Goal: Use online tool/utility: Utilize a website feature to perform a specific function

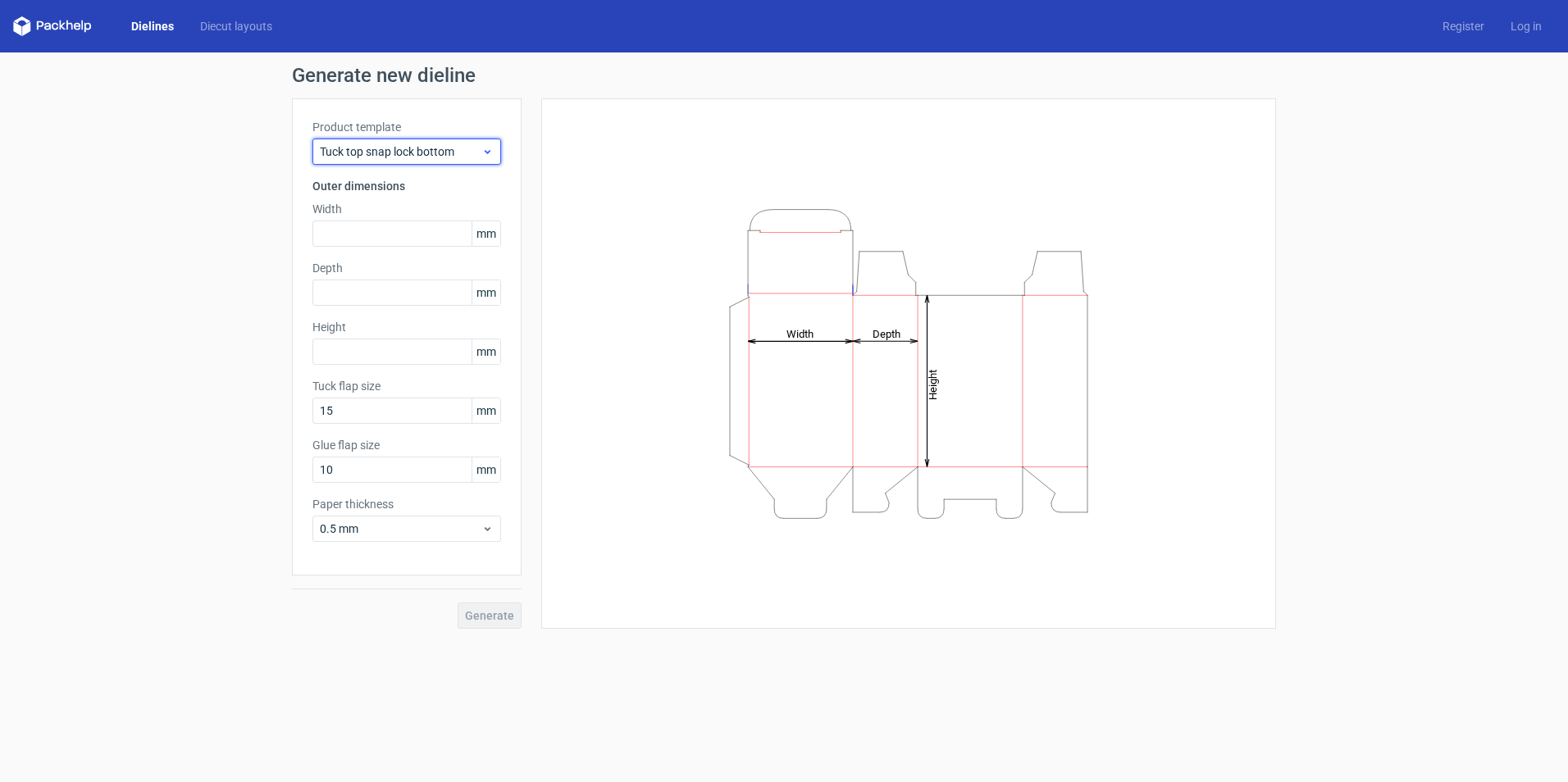
click at [486, 149] on icon at bounding box center [487, 151] width 12 height 13
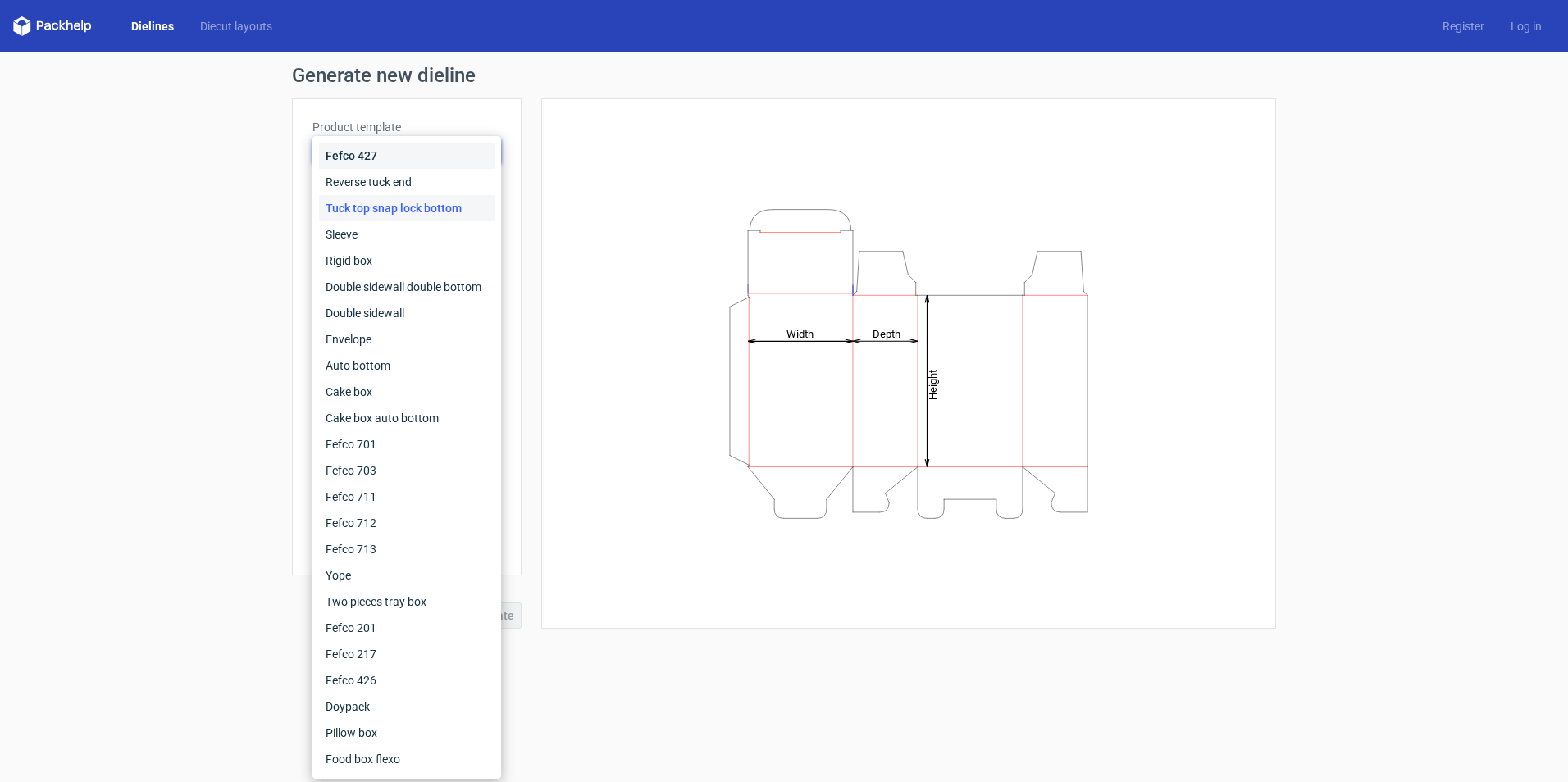
click at [486, 150] on div "Fefco 427" at bounding box center [406, 156] width 176 height 26
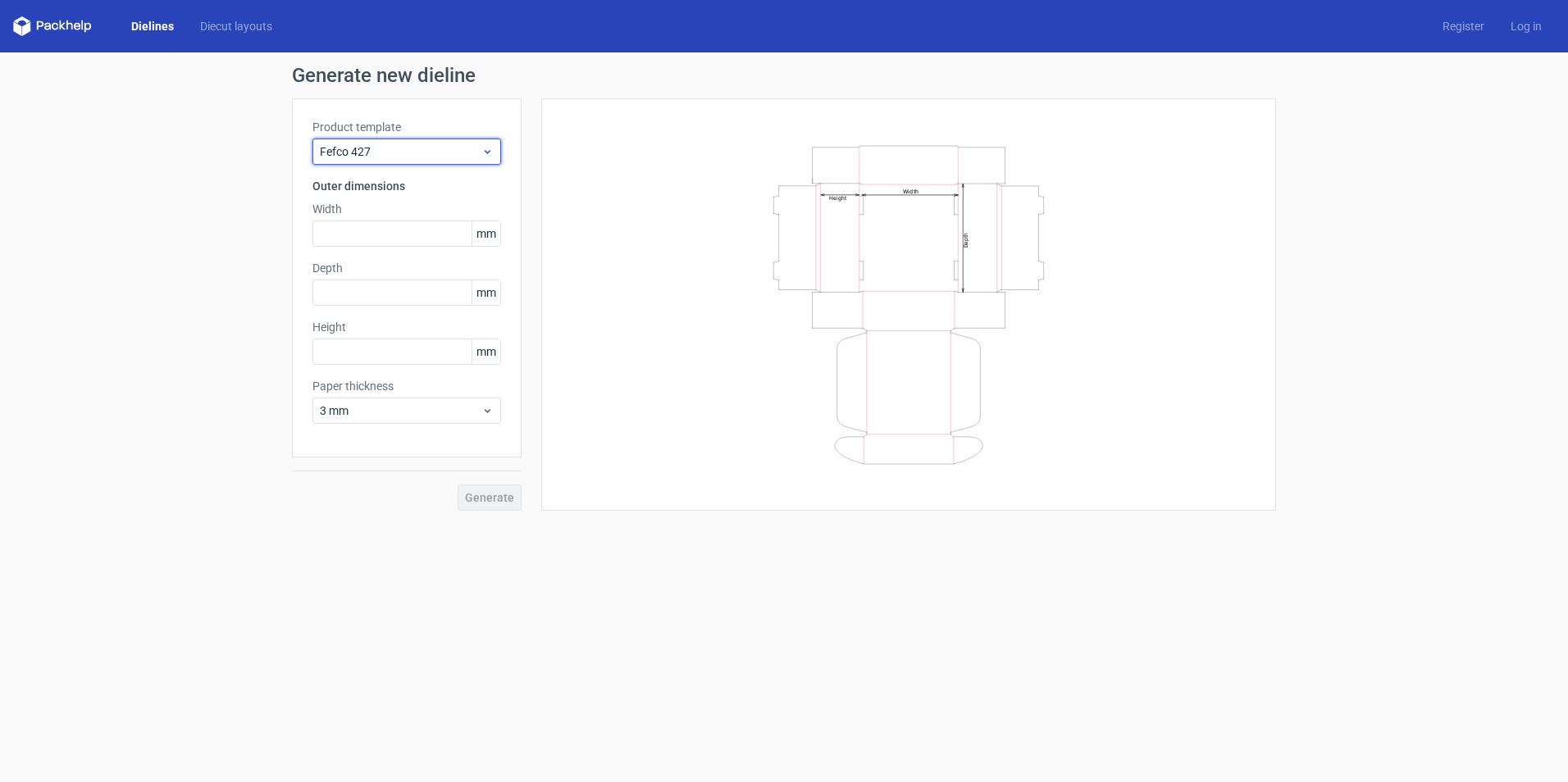
click at [447, 150] on span "Fefco 427" at bounding box center [400, 152] width 162 height 17
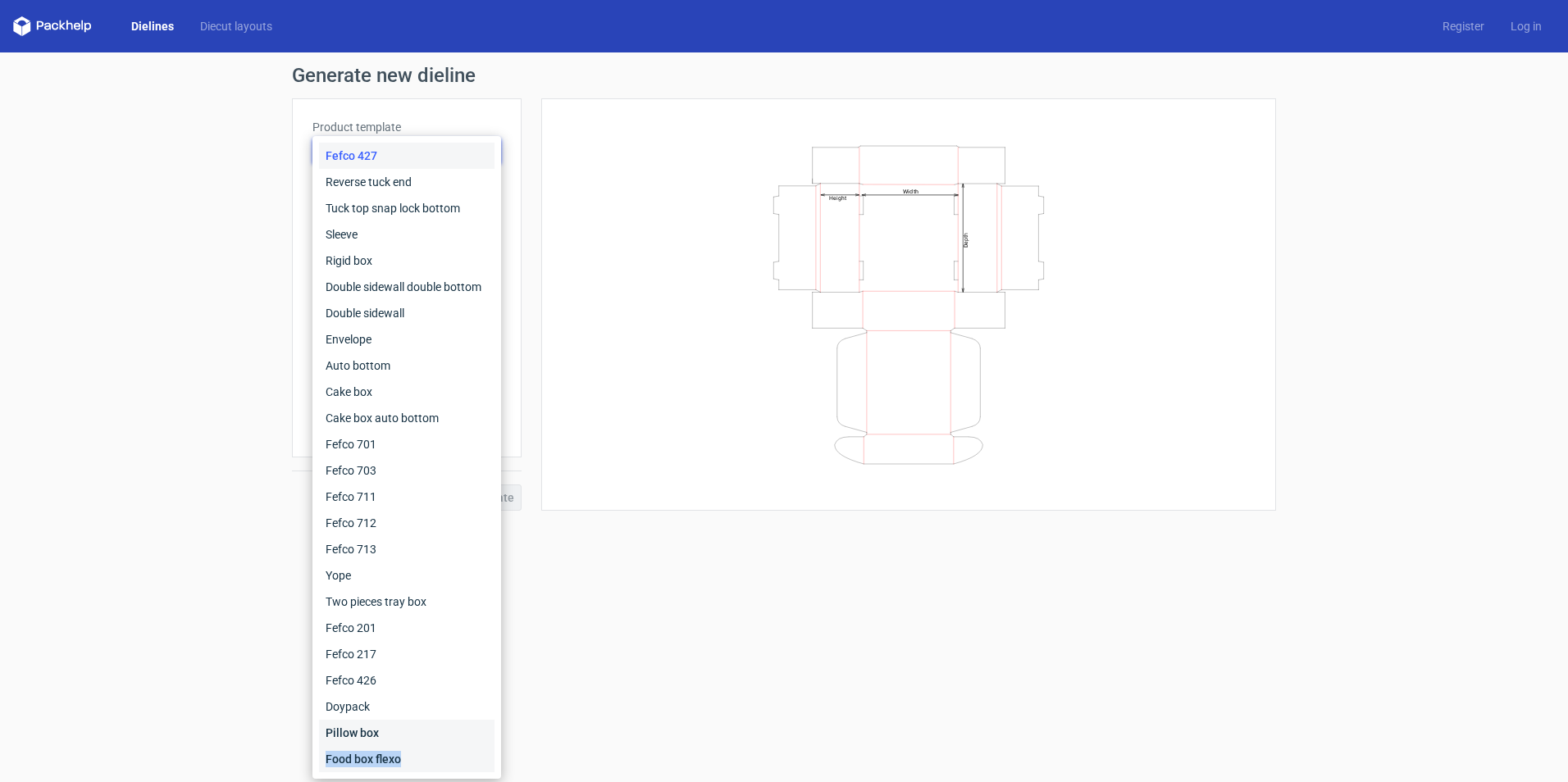
drag, startPoint x: 412, startPoint y: 741, endPoint x: 406, endPoint y: 750, distance: 10.8
click at [406, 750] on div "Fefco 427 Reverse tuck end Tuck top snap lock bottom Sleeve Rigid box Double si…" at bounding box center [406, 458] width 176 height 630
click at [359, 392] on div "Cake box" at bounding box center [406, 391] width 176 height 26
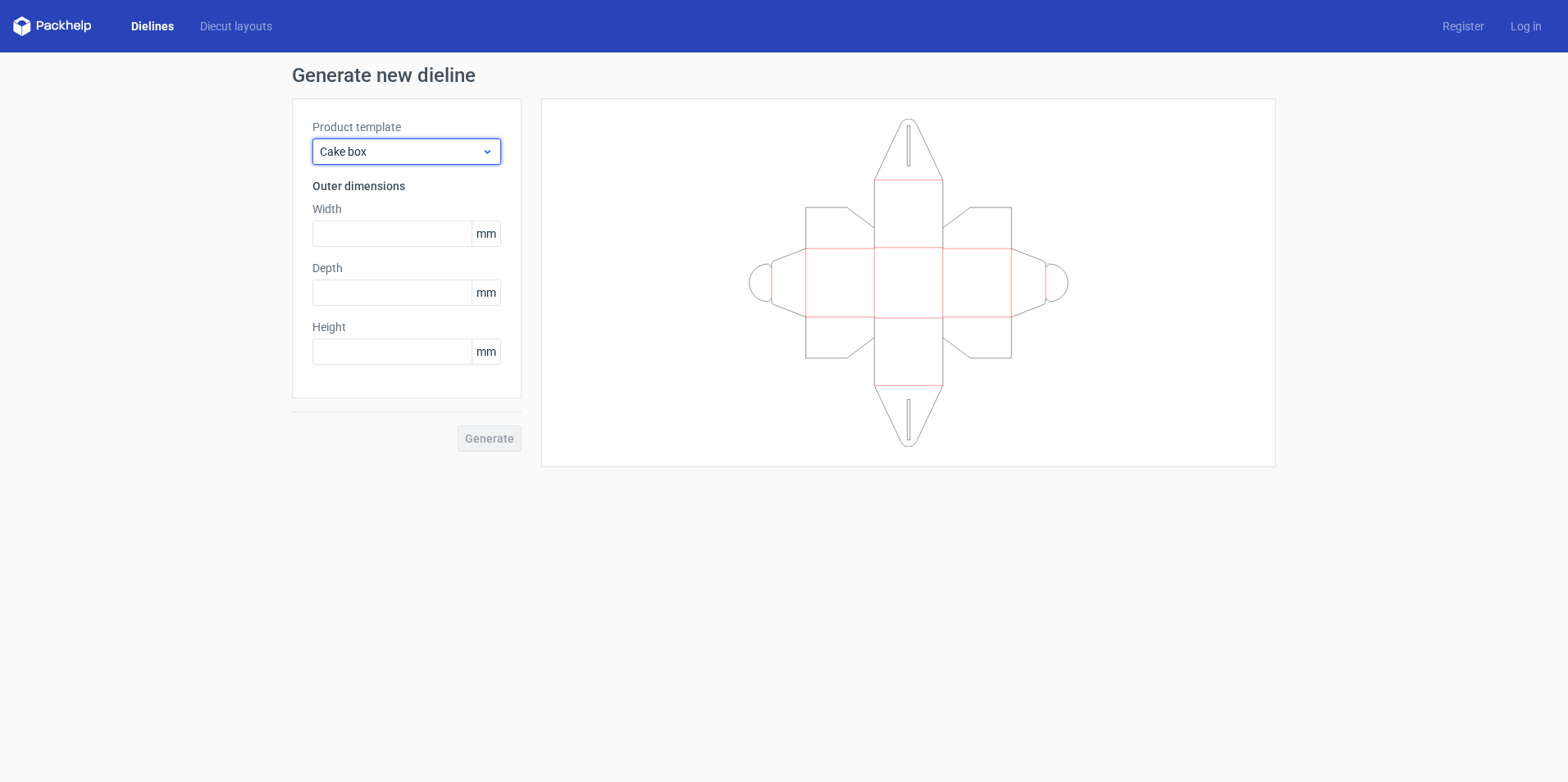
click at [494, 157] on div "Cake box" at bounding box center [406, 151] width 189 height 26
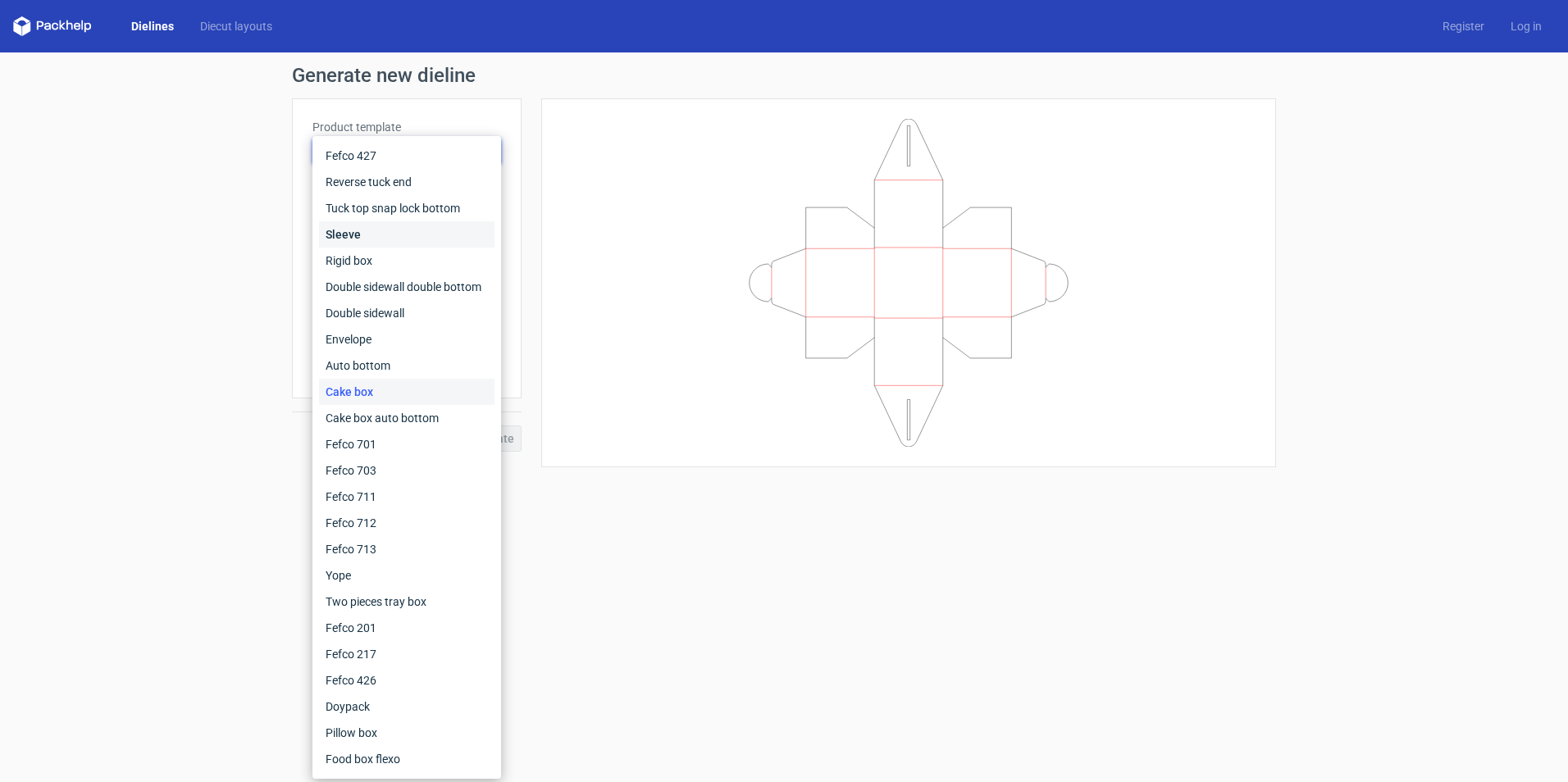
click at [378, 230] on div "Sleeve" at bounding box center [406, 235] width 176 height 26
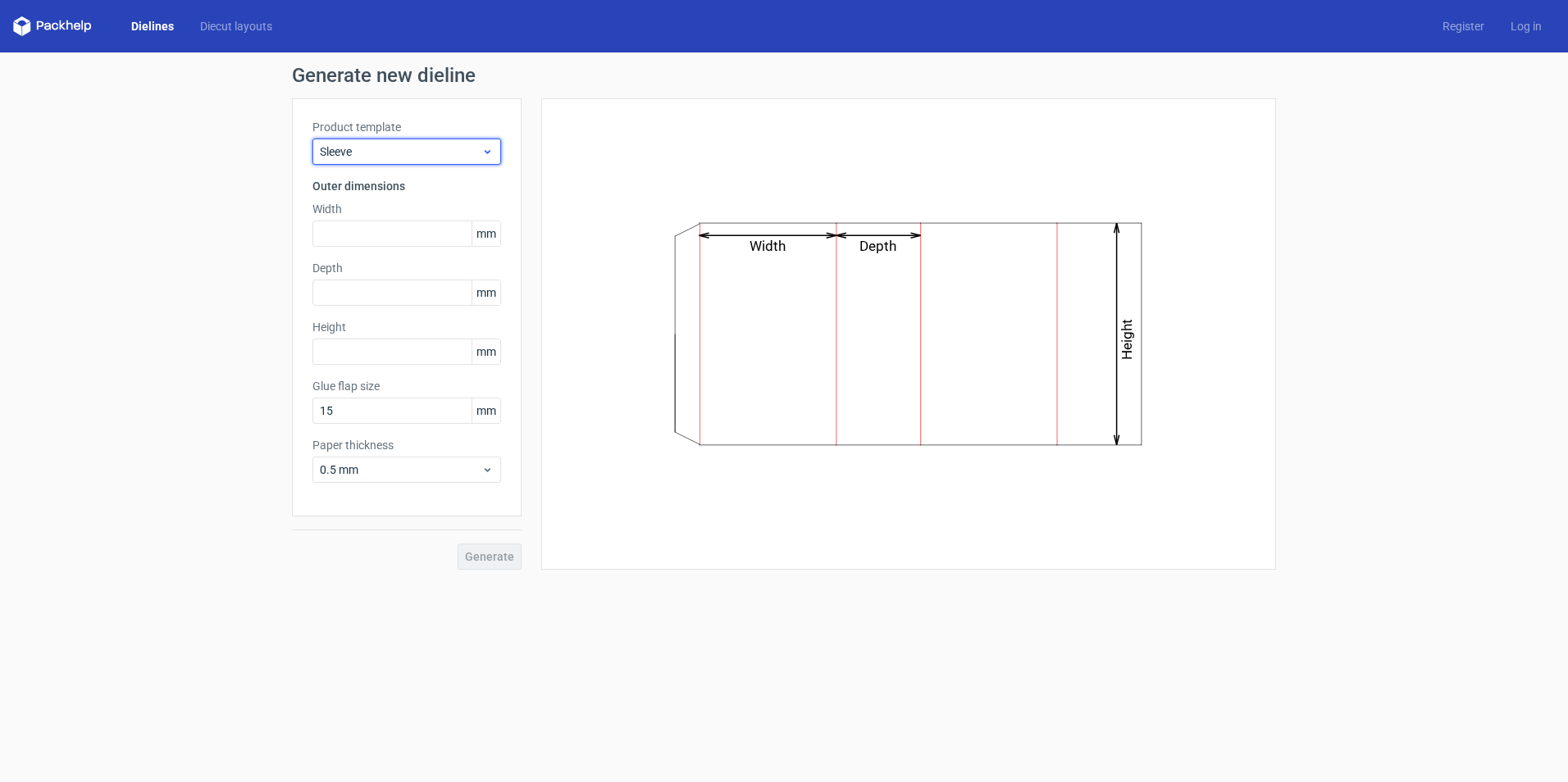
click at [492, 150] on icon at bounding box center [487, 151] width 12 height 13
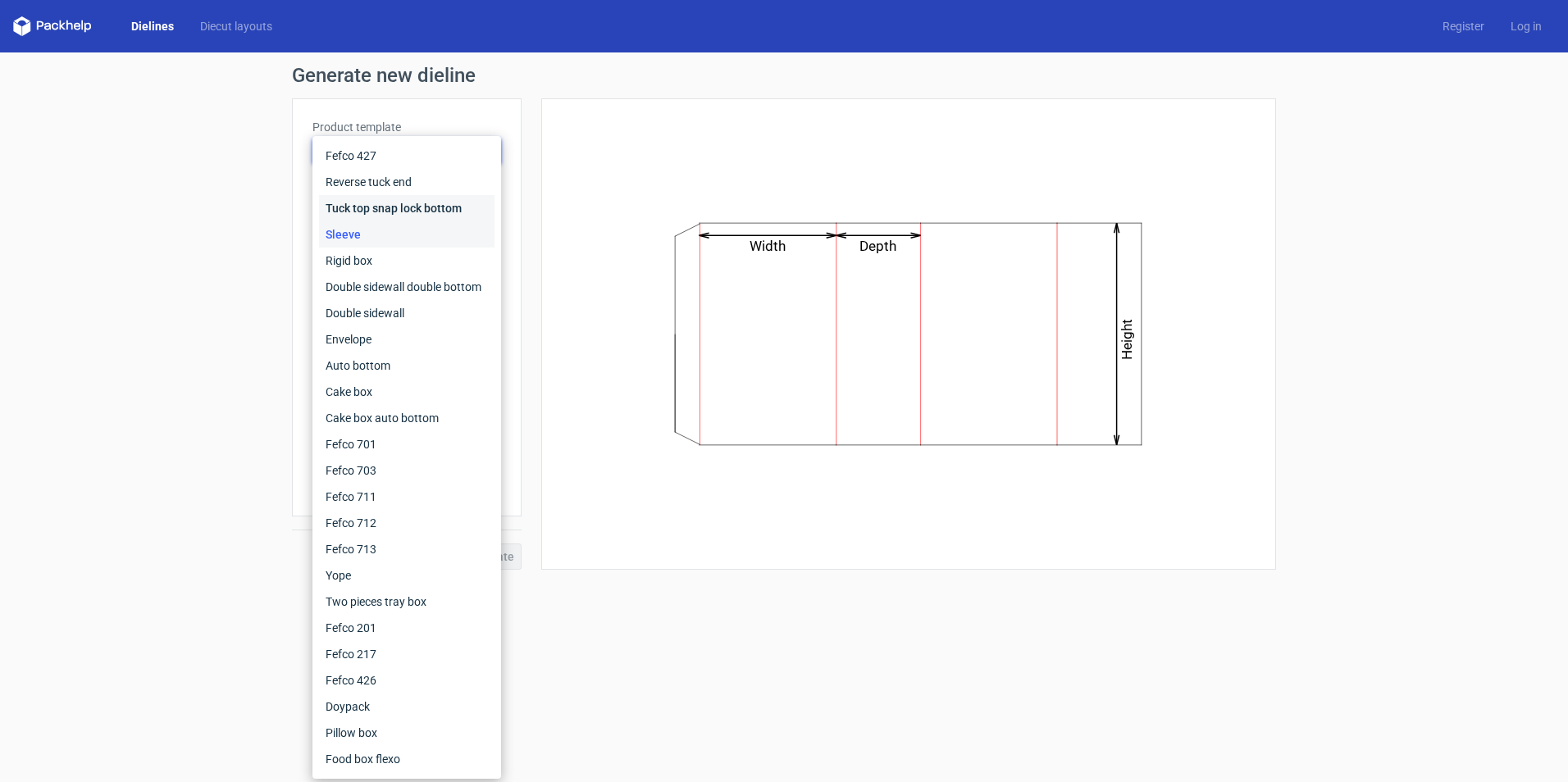
click at [399, 211] on div "Tuck top snap lock bottom" at bounding box center [406, 208] width 176 height 26
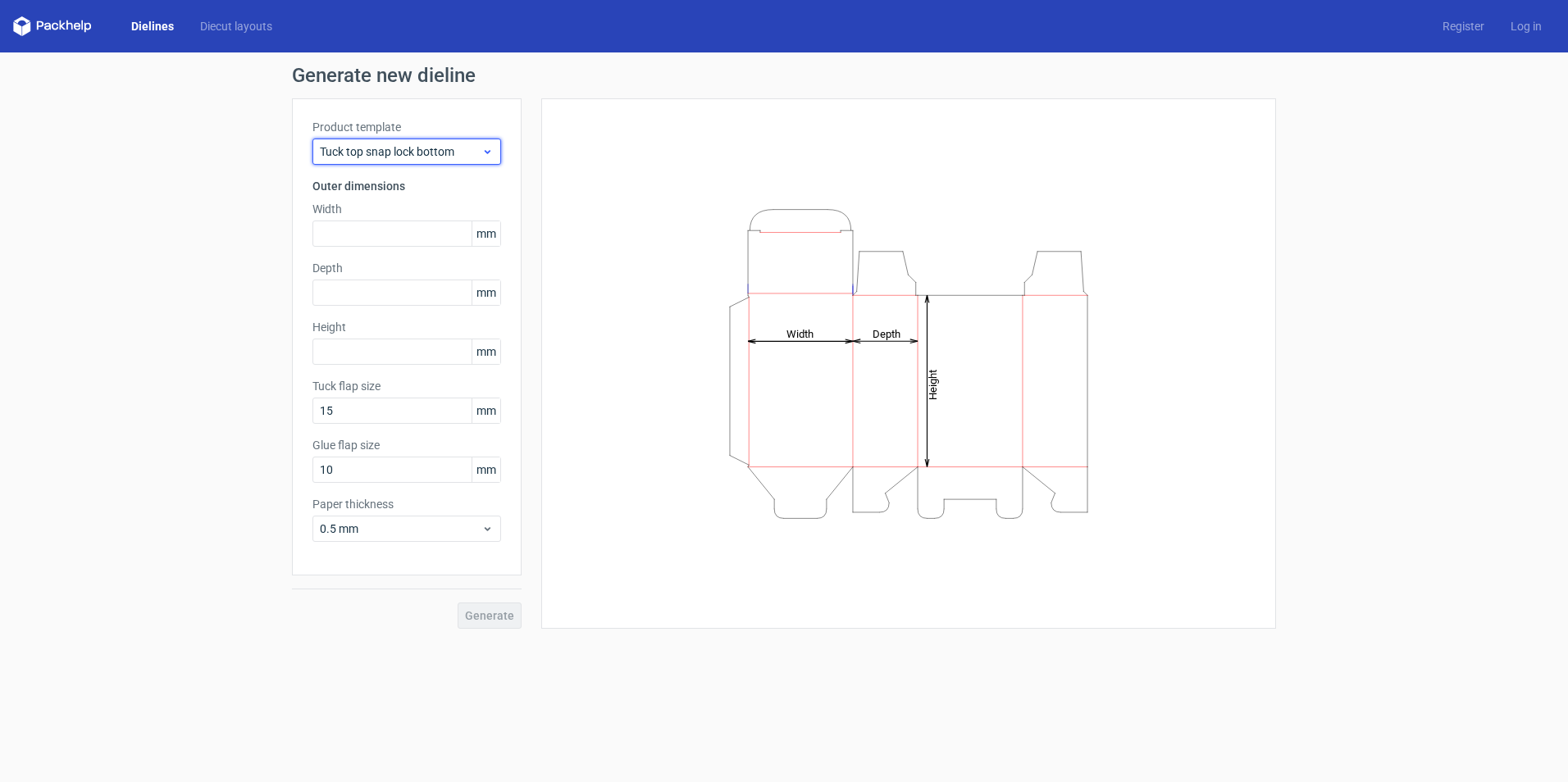
click at [491, 157] on icon at bounding box center [487, 151] width 12 height 13
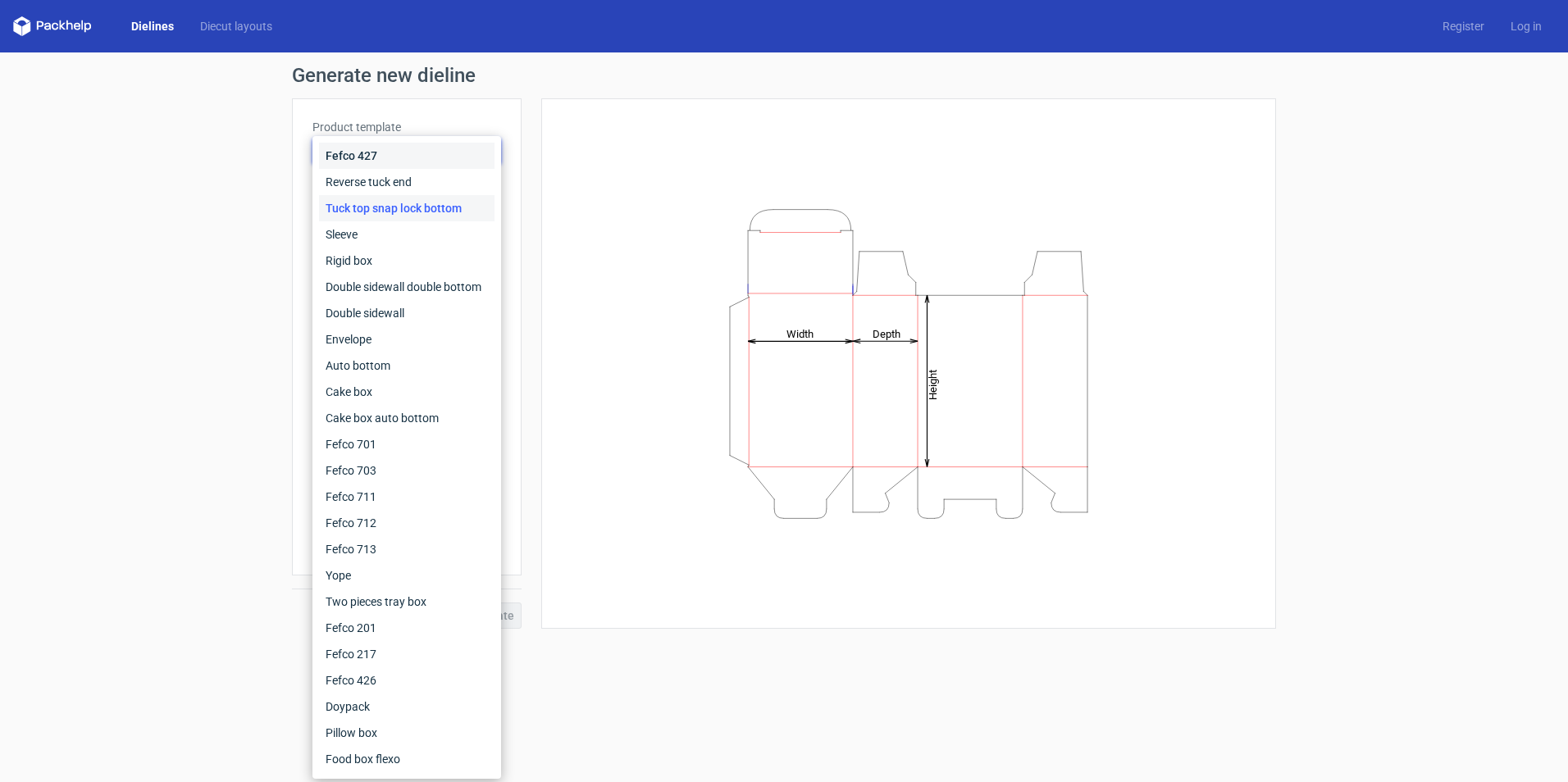
click at [491, 157] on div "Fefco 427" at bounding box center [406, 156] width 176 height 26
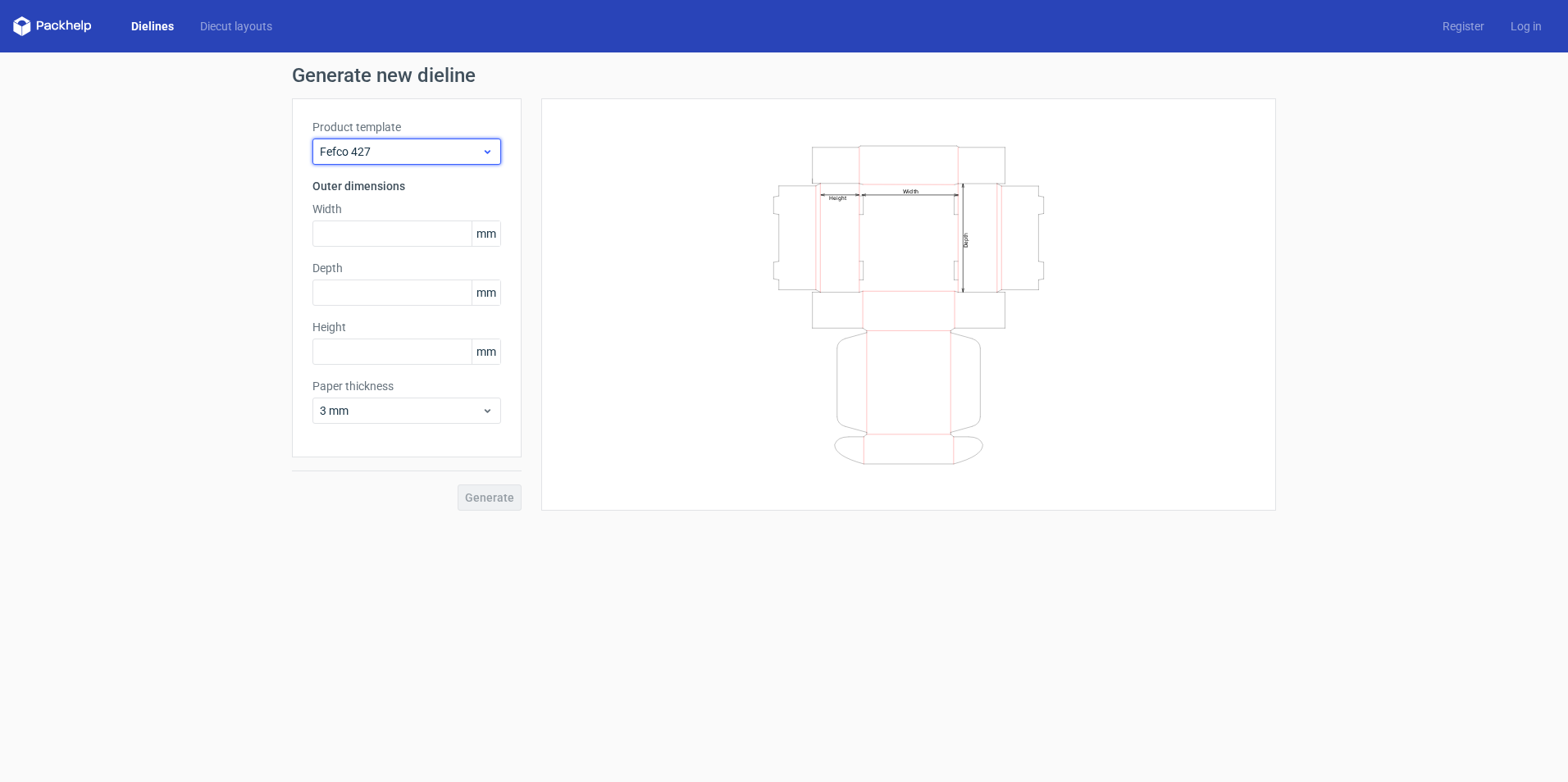
click at [491, 157] on icon at bounding box center [487, 151] width 12 height 13
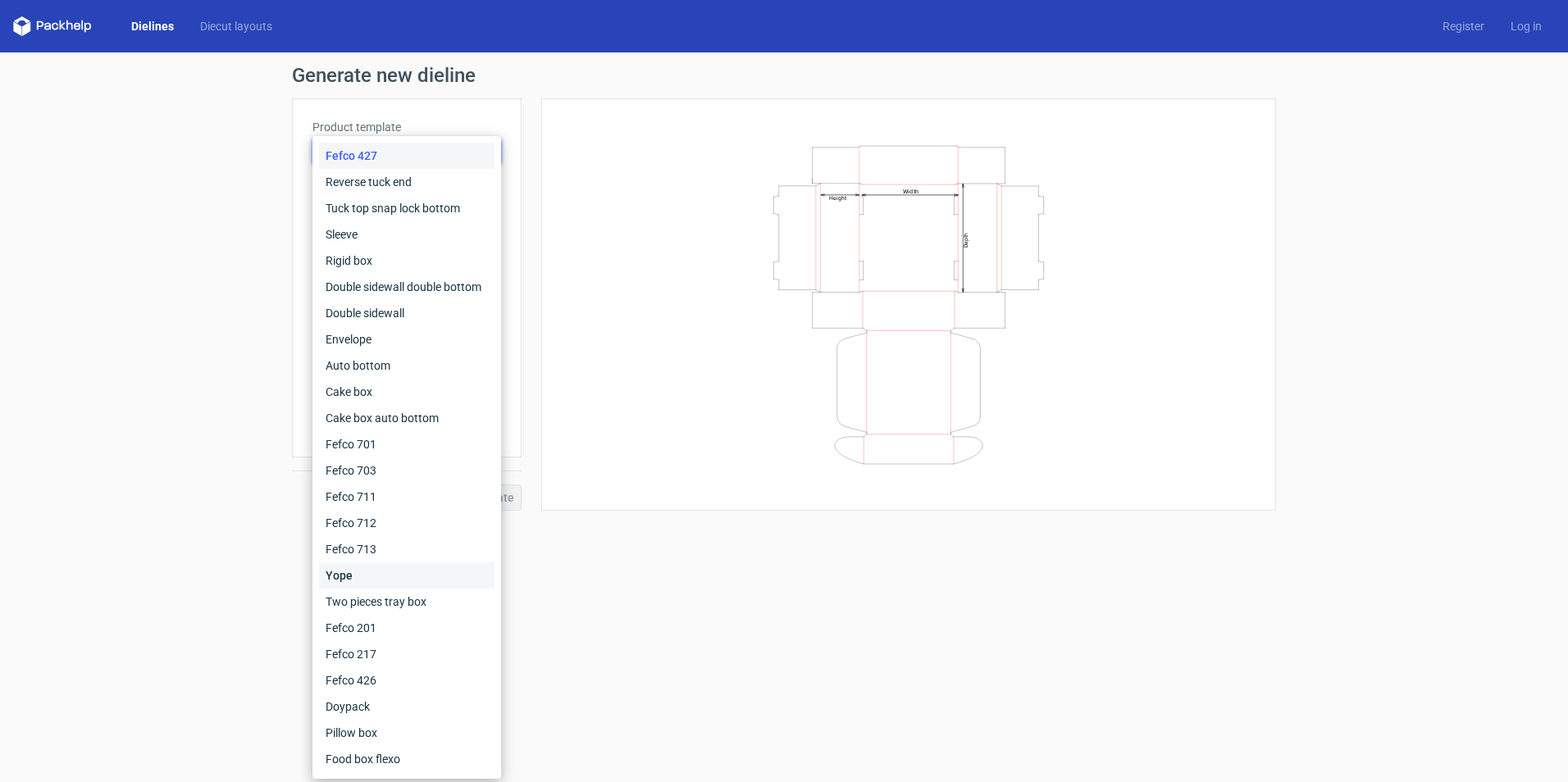
click at [365, 575] on div "Yope" at bounding box center [406, 576] width 176 height 26
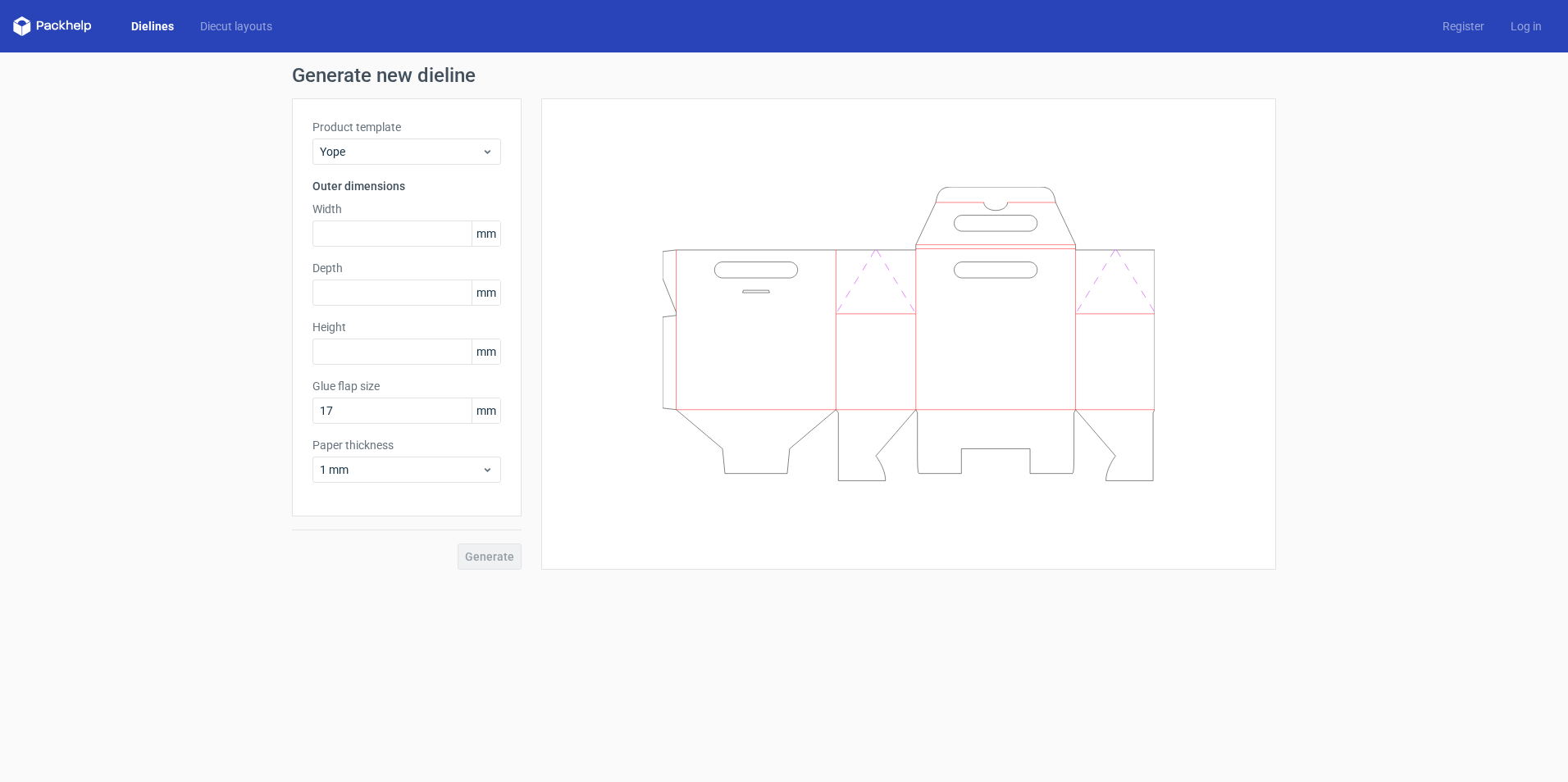
click at [486, 564] on div "Generate" at bounding box center [406, 543] width 230 height 53
